Goal: Information Seeking & Learning: Learn about a topic

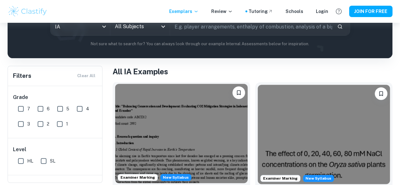
scroll to position [84, 0]
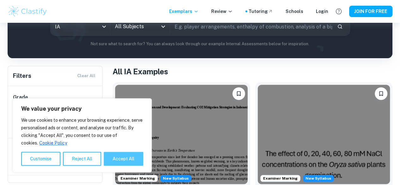
click at [119, 157] on button "Accept All" at bounding box center [124, 159] width 40 height 14
checkbox input "true"
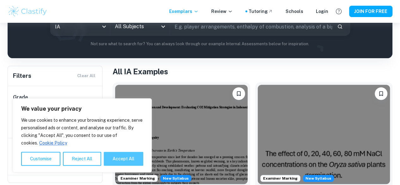
checkbox input "true"
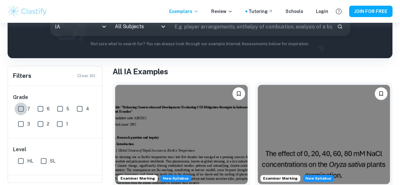
click at [19, 109] on input "7" at bounding box center [21, 109] width 13 height 13
checkbox input "true"
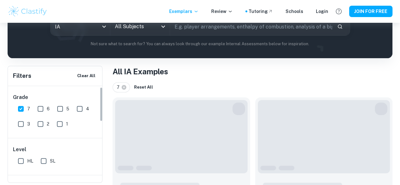
scroll to position [42, 0]
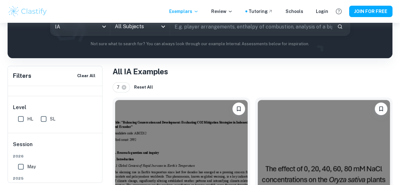
click at [24, 119] on input "HL" at bounding box center [21, 119] width 13 height 13
checkbox input "true"
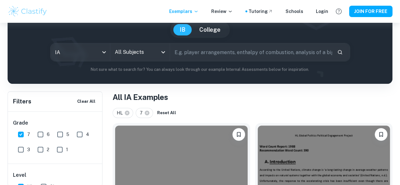
scroll to position [0, 0]
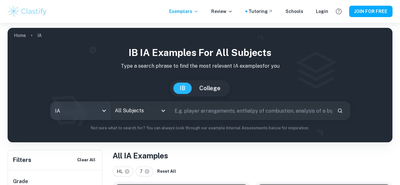
click at [114, 114] on body "We value your privacy We use cookies to enhance your browsing experience, serve…" at bounding box center [200, 115] width 400 height 185
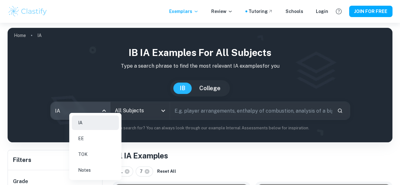
click at [156, 112] on div at bounding box center [200, 92] width 400 height 185
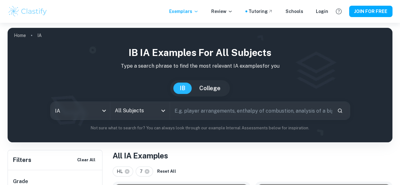
click at [157, 112] on input "All Subjects" at bounding box center [135, 111] width 44 height 12
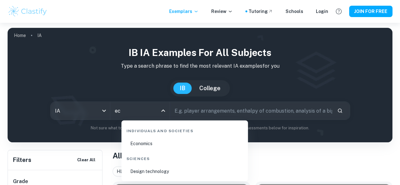
click at [138, 142] on li "Economics" at bounding box center [185, 143] width 122 height 15
type input "Economics"
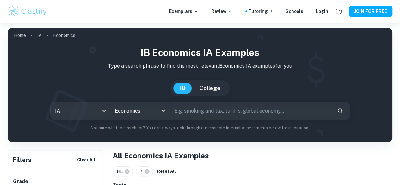
click at [220, 107] on input "text" at bounding box center [251, 111] width 162 height 18
click at [285, 83] on div "IB College" at bounding box center [200, 88] width 375 height 16
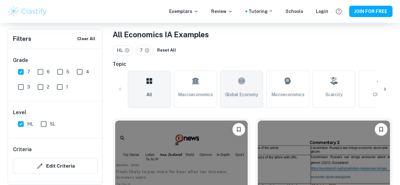
scroll to position [127, 0]
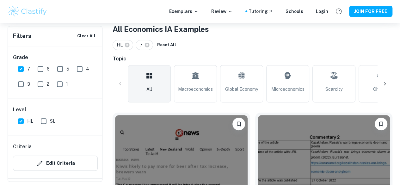
drag, startPoint x: 288, startPoint y: 80, endPoint x: 275, endPoint y: 78, distance: 13.1
click at [288, 80] on icon at bounding box center [288, 75] width 8 height 15
type input "Microeconomics"
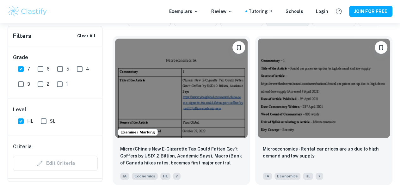
scroll to position [169, 0]
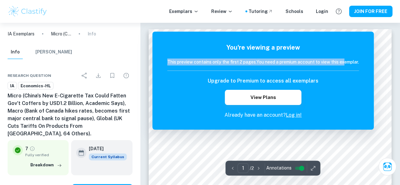
drag, startPoint x: 171, startPoint y: 61, endPoint x: 345, endPoint y: 64, distance: 173.7
click at [345, 64] on div "You're viewing a preview This preview contains only the first 2 pages. You need…" at bounding box center [263, 81] width 221 height 98
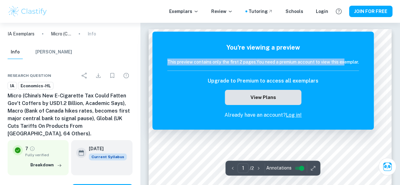
click at [259, 94] on button "View Plans" at bounding box center [263, 97] width 77 height 15
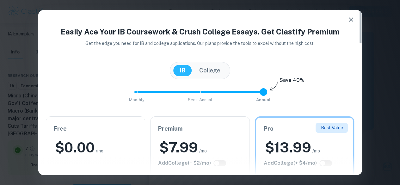
type input "1"
drag, startPoint x: 252, startPoint y: 90, endPoint x: 207, endPoint y: 87, distance: 46.0
click at [206, 87] on span "Monthly Semi-Annual Annual" at bounding box center [200, 92] width 127 height 11
click at [208, 75] on button "College" at bounding box center [210, 70] width 34 height 11
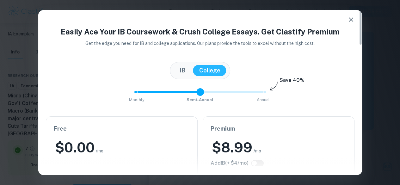
click at [181, 71] on button "IB" at bounding box center [182, 70] width 18 height 11
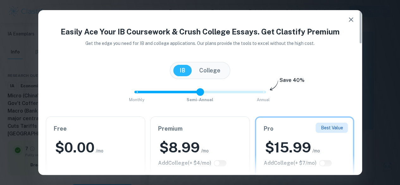
click at [210, 69] on button "College" at bounding box center [210, 70] width 34 height 11
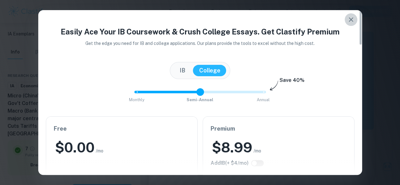
click at [352, 19] on icon "button" at bounding box center [351, 20] width 8 height 8
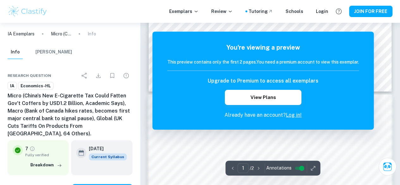
scroll to position [295, 0]
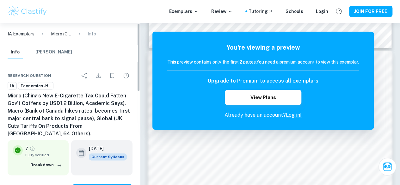
drag, startPoint x: 137, startPoint y: 39, endPoint x: 128, endPoint y: 40, distance: 9.5
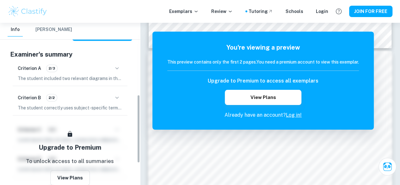
scroll to position [170, 0]
